Goal: Task Accomplishment & Management: Manage account settings

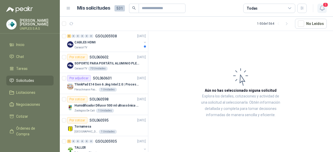
click at [322, 5] on icon "button" at bounding box center [322, 8] width 7 height 7
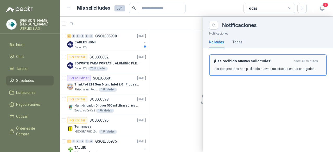
click at [242, 67] on p "Los compradores han publicado nuevas solicitudes en tus categorías." at bounding box center [264, 69] width 101 height 5
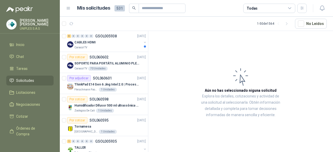
click at [290, 8] on icon at bounding box center [289, 8] width 3 height 1
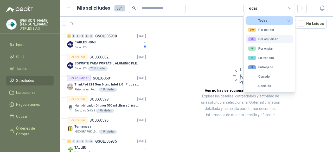
click at [265, 40] on div "25 Por adjudicar" at bounding box center [263, 39] width 30 height 4
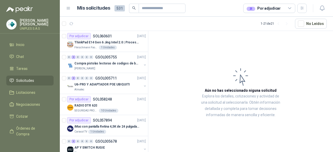
click at [196, 41] on article "Aún no has seleccionado niguna solicitud Explora los detalles, cotizaciones y a…" at bounding box center [240, 92] width 185 height 123
click at [103, 39] on div "Por adjudicar SOL060601" at bounding box center [89, 36] width 45 height 6
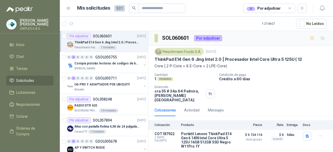
scroll to position [3, 0]
